Goal: Task Accomplishment & Management: Manage account settings

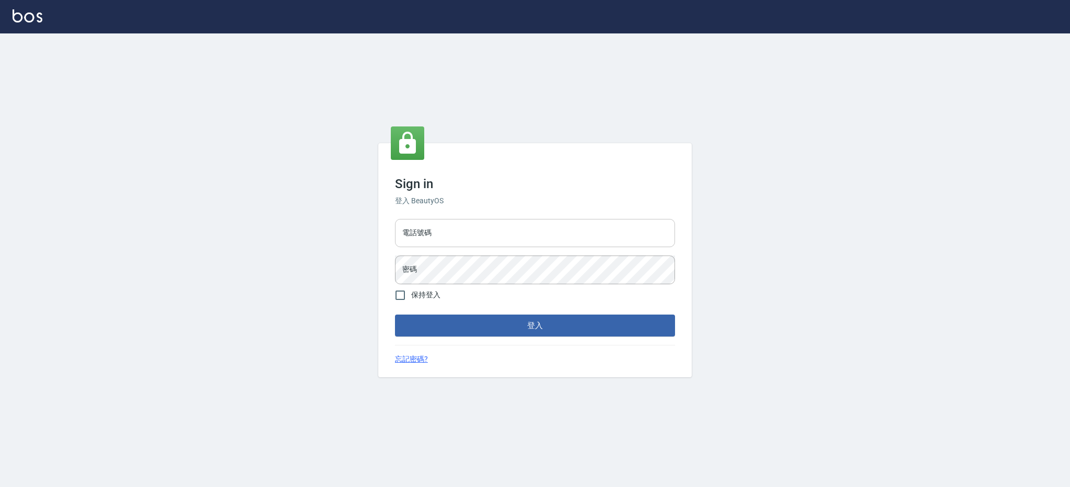
click at [475, 238] on input "電話號碼" at bounding box center [535, 233] width 280 height 28
type input "0980410316"
click at [395, 315] on button "登入" at bounding box center [535, 326] width 280 height 22
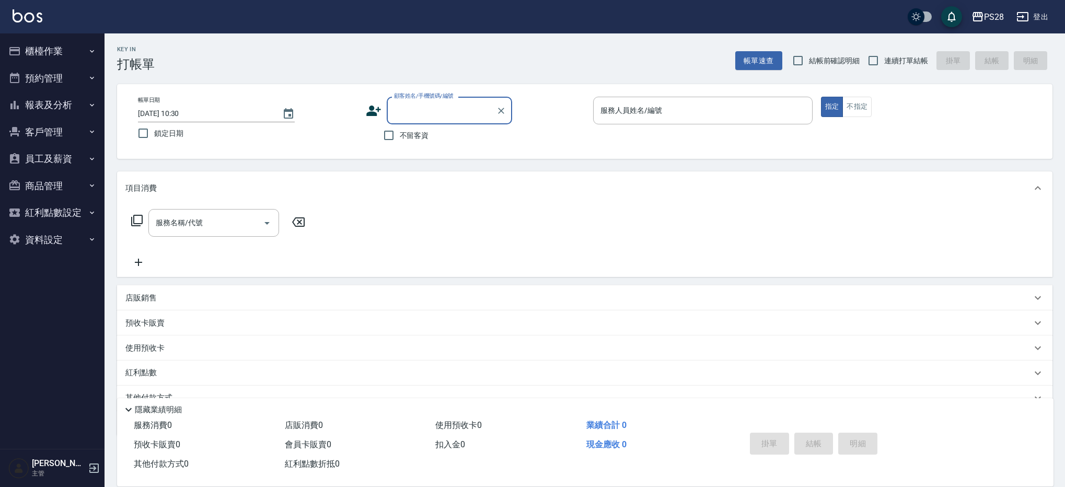
click at [907, 62] on span "連續打單結帳" at bounding box center [906, 60] width 44 height 11
click at [884, 62] on input "連續打單結帳" at bounding box center [873, 61] width 22 height 22
checkbox input "true"
click at [421, 137] on span "不留客資" at bounding box center [414, 135] width 29 height 11
click at [400, 137] on input "不留客資" at bounding box center [389, 135] width 22 height 22
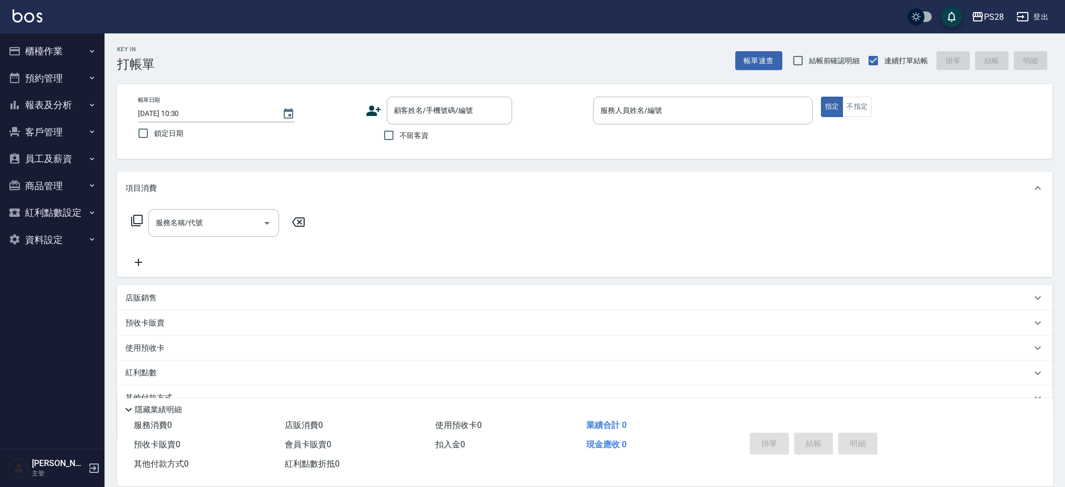
checkbox input "true"
